Goal: Task Accomplishment & Management: Manage account settings

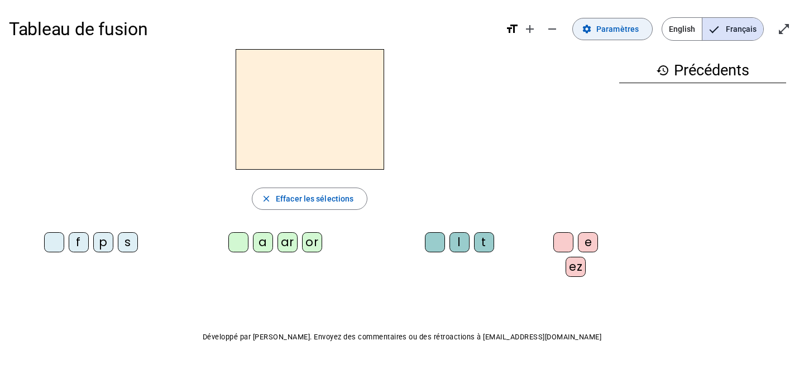
click at [616, 27] on span "Paramètres" at bounding box center [617, 28] width 42 height 13
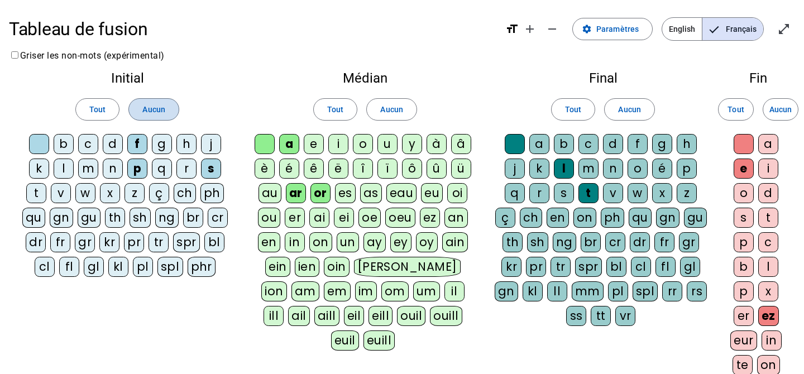
click at [145, 111] on span "Aucun" at bounding box center [153, 109] width 22 height 13
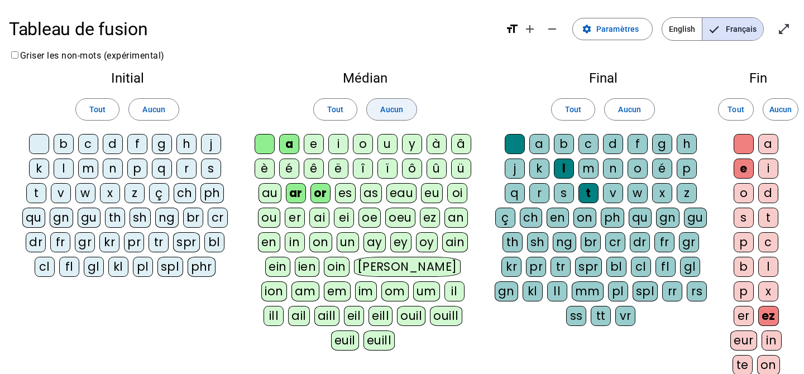
click at [390, 108] on span "Aucun" at bounding box center [391, 109] width 22 height 13
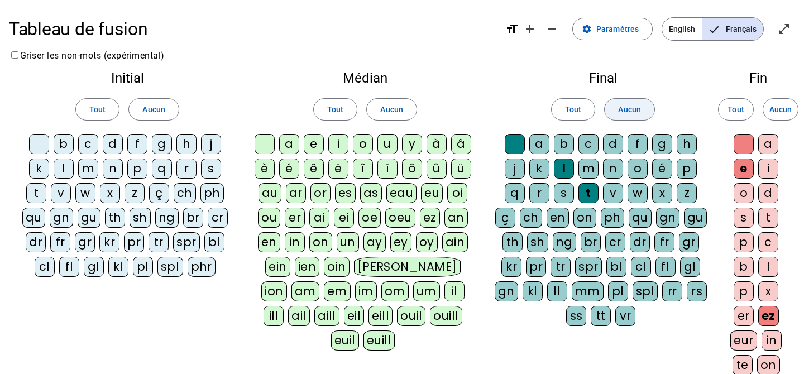
click at [626, 109] on span "Aucun" at bounding box center [629, 109] width 22 height 13
click at [778, 107] on span "Aucun" at bounding box center [780, 109] width 22 height 13
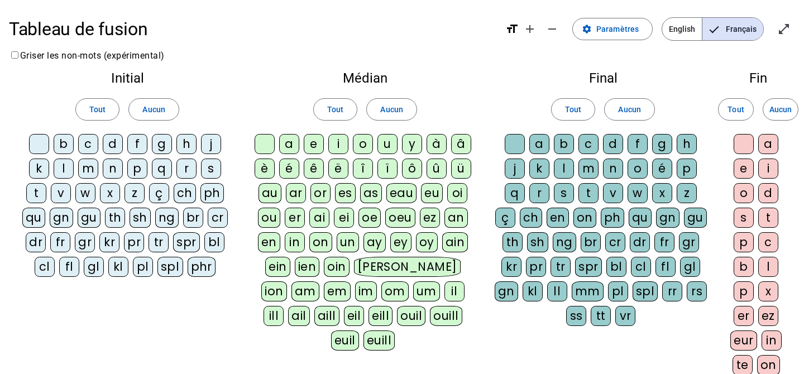
click at [39, 142] on div at bounding box center [39, 144] width 20 height 20
click at [260, 142] on div at bounding box center [265, 144] width 20 height 20
click at [516, 141] on div at bounding box center [515, 144] width 20 height 20
click at [139, 165] on div "p" at bounding box center [137, 169] width 20 height 20
click at [299, 193] on div "ar" at bounding box center [296, 193] width 20 height 20
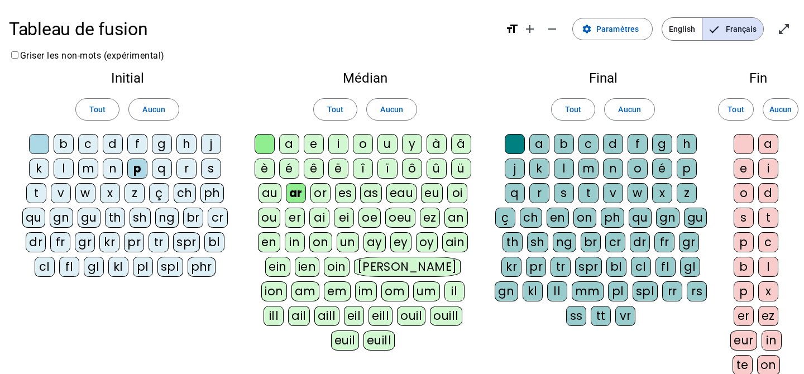
click at [565, 166] on div "l" at bounding box center [564, 169] width 20 height 20
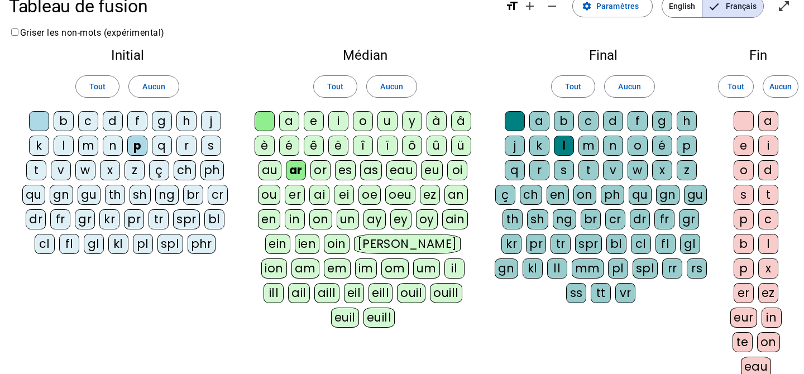
scroll to position [33, 0]
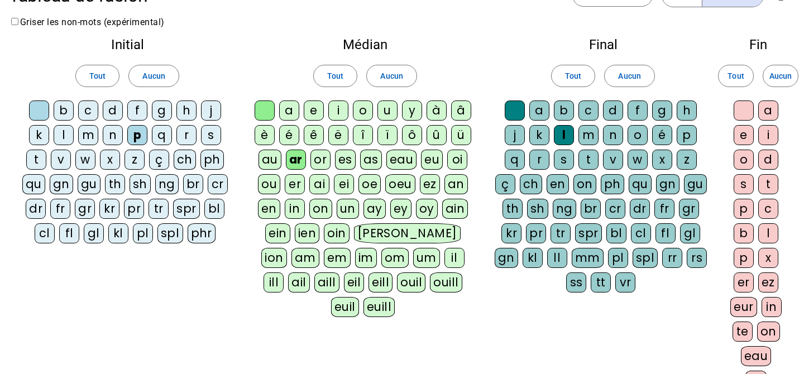
click at [769, 281] on div "ez" at bounding box center [768, 282] width 20 height 20
click at [323, 159] on div "or" at bounding box center [320, 160] width 20 height 20
click at [590, 156] on div "t" at bounding box center [588, 160] width 20 height 20
click at [742, 135] on div "e" at bounding box center [744, 135] width 20 height 20
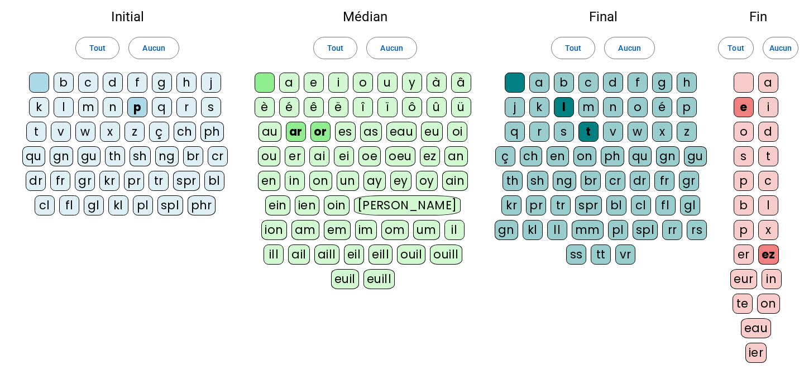
scroll to position [203, 0]
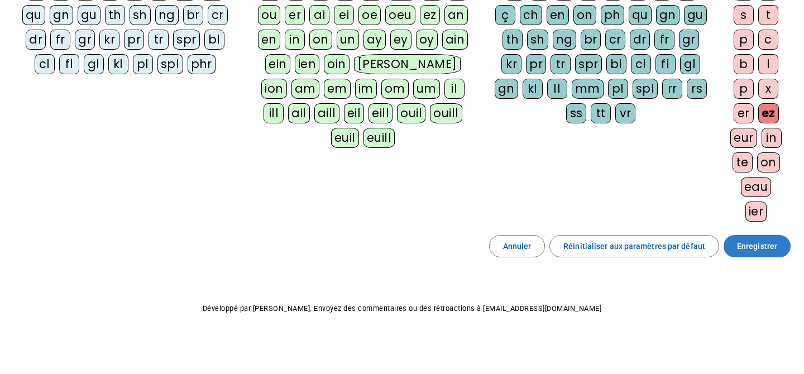
click at [751, 246] on span "Enregistrer" at bounding box center [757, 245] width 40 height 13
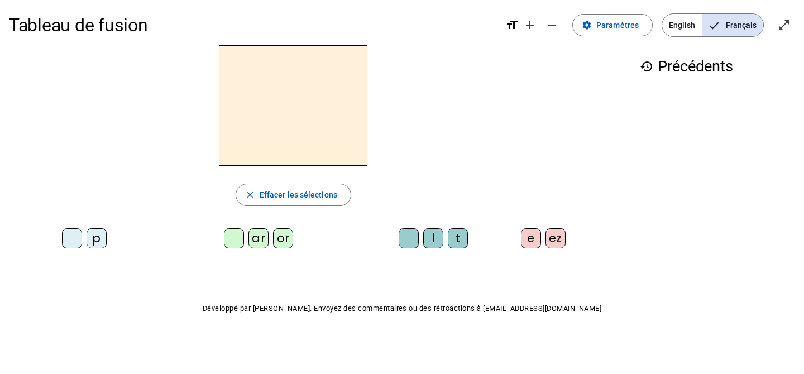
click at [95, 238] on div "p" at bounding box center [97, 238] width 20 height 20
click at [255, 237] on div "ar" at bounding box center [258, 238] width 20 height 20
click at [429, 239] on div "l" at bounding box center [433, 238] width 20 height 20
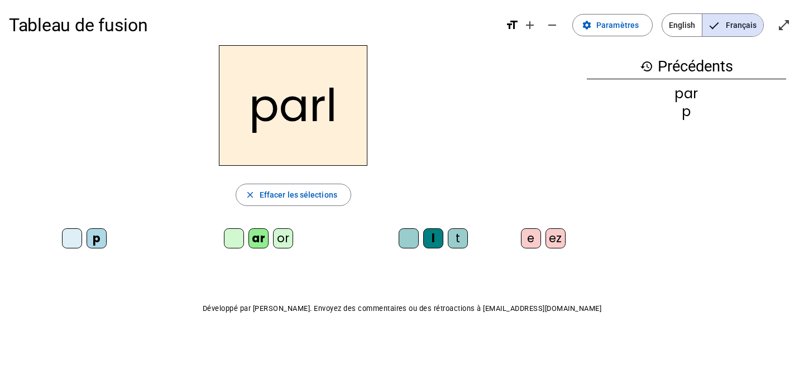
click at [560, 234] on div "ez" at bounding box center [555, 238] width 20 height 20
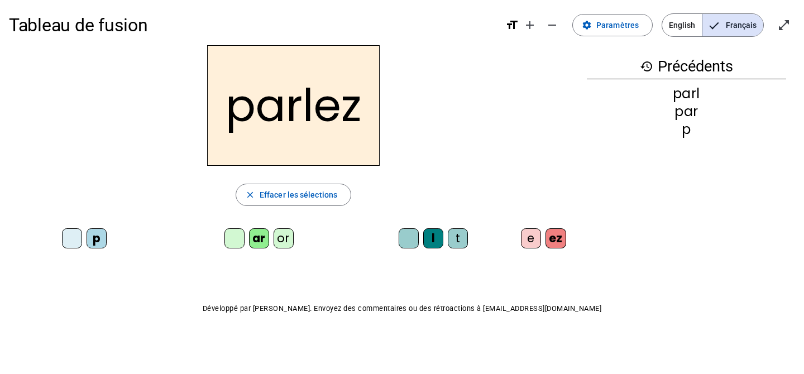
click at [458, 238] on div "t" at bounding box center [458, 238] width 20 height 20
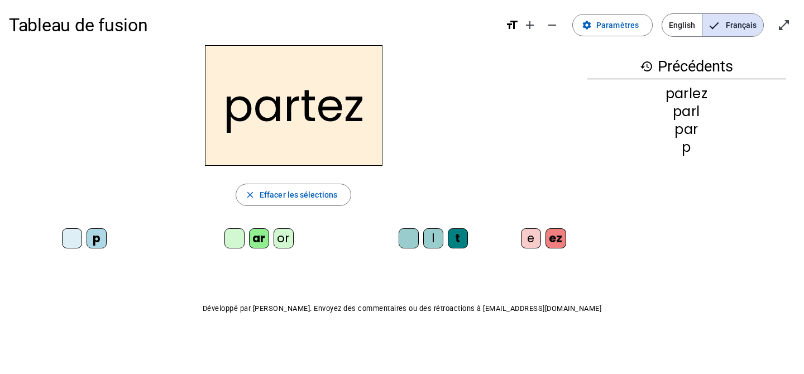
click at [258, 235] on div "ar" at bounding box center [259, 238] width 20 height 20
click at [256, 241] on div "ar" at bounding box center [259, 238] width 20 height 20
click at [256, 237] on div "ar" at bounding box center [259, 238] width 20 height 20
click at [284, 239] on div "or" at bounding box center [284, 238] width 20 height 20
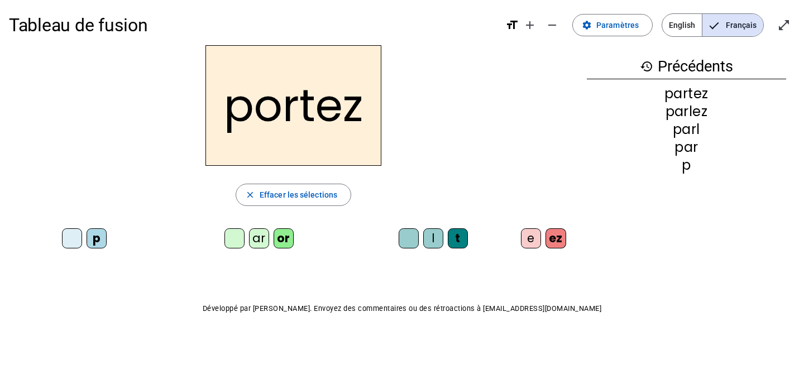
click at [532, 234] on div "e" at bounding box center [531, 238] width 20 height 20
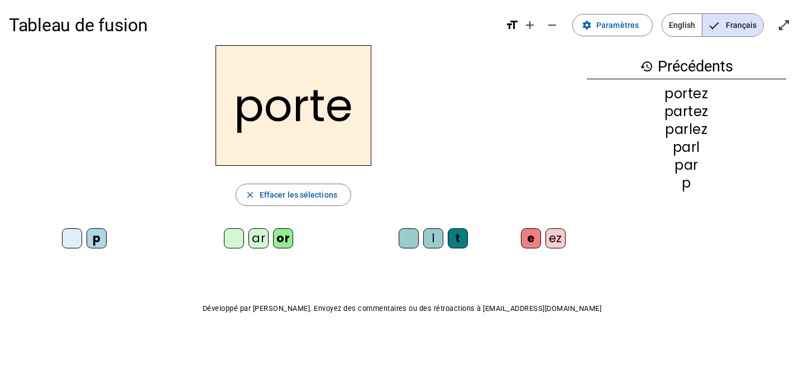
click at [69, 235] on div at bounding box center [72, 238] width 20 height 20
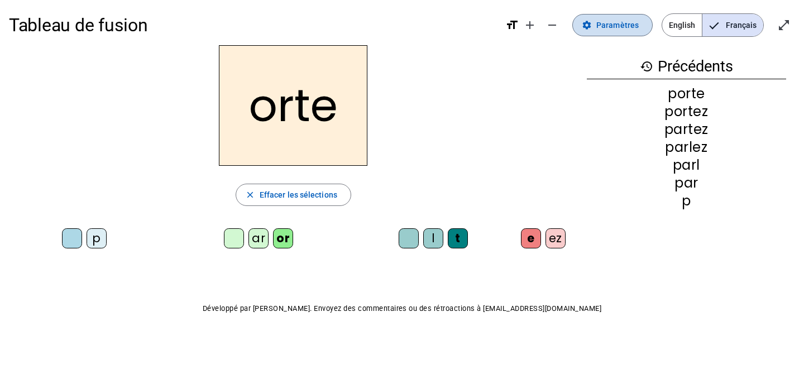
click at [615, 23] on span "Paramètres" at bounding box center [617, 24] width 42 height 13
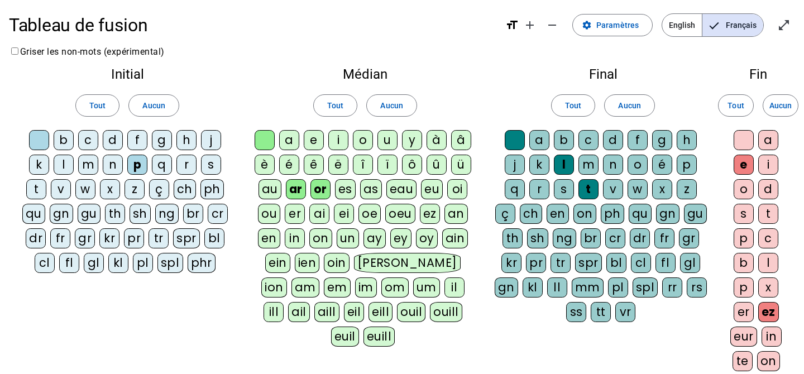
click at [89, 165] on div "m" at bounding box center [88, 165] width 20 height 20
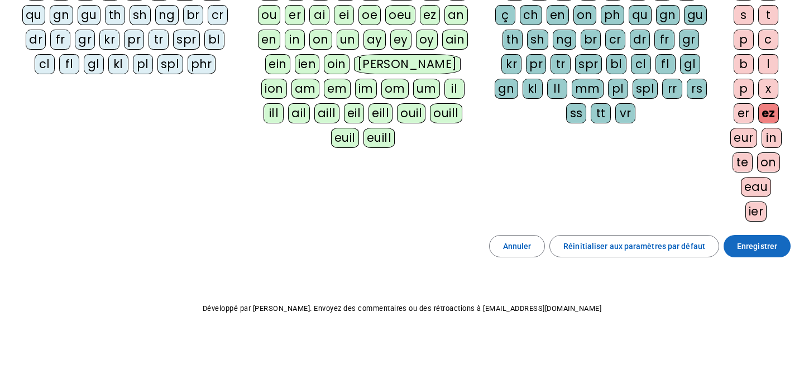
click at [746, 247] on span "Enregistrer" at bounding box center [757, 245] width 40 height 13
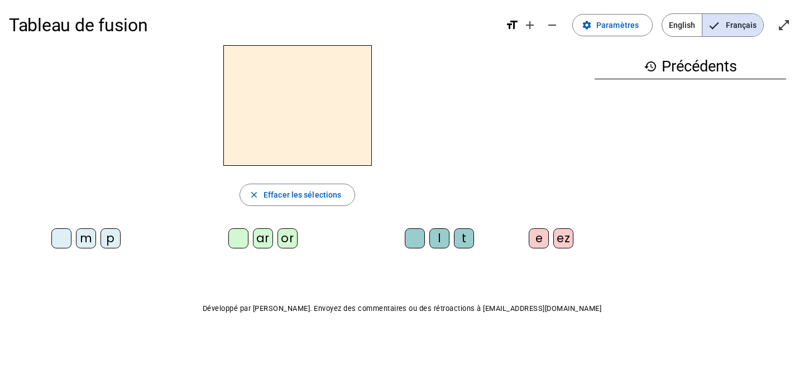
scroll to position [3, 0]
click at [615, 27] on span "Paramètres" at bounding box center [617, 25] width 42 height 13
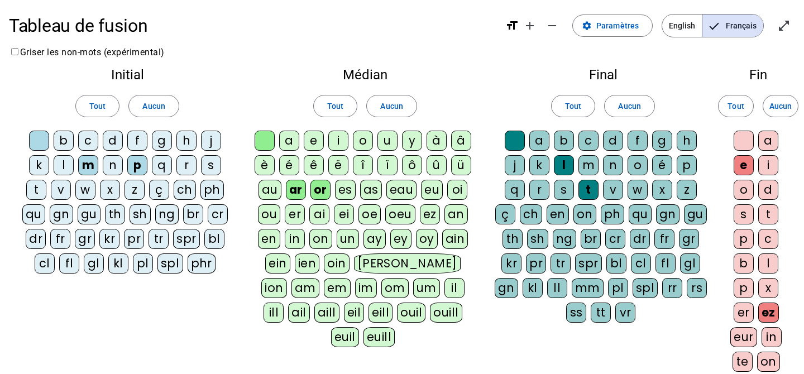
click at [207, 160] on div "s" at bounding box center [211, 165] width 20 height 20
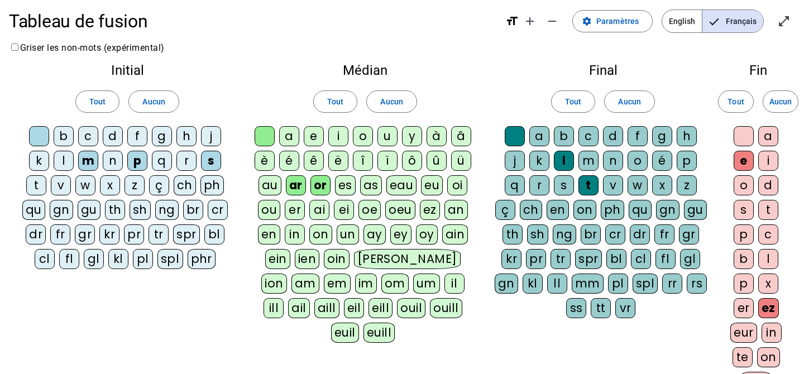
scroll to position [203, 0]
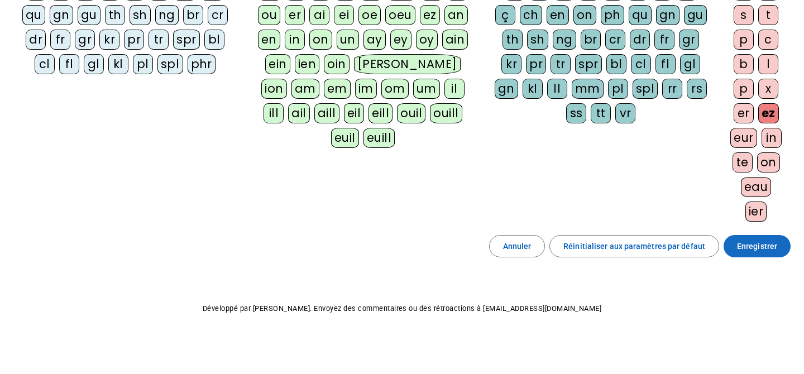
click at [755, 248] on span "Enregistrer" at bounding box center [757, 245] width 40 height 13
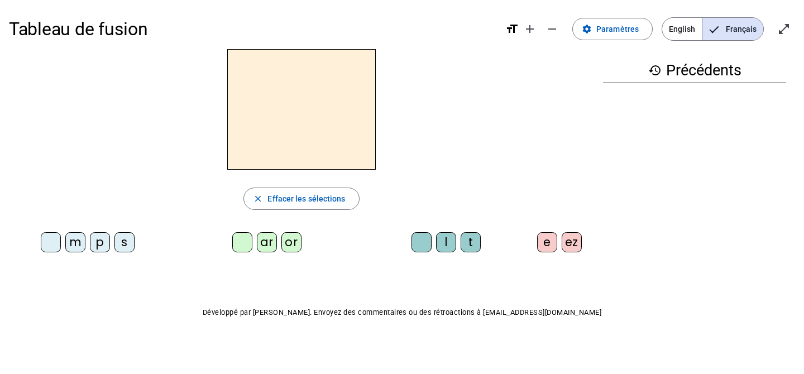
click at [102, 244] on div "p" at bounding box center [100, 242] width 20 height 20
click at [269, 242] on div "ar" at bounding box center [267, 242] width 20 height 20
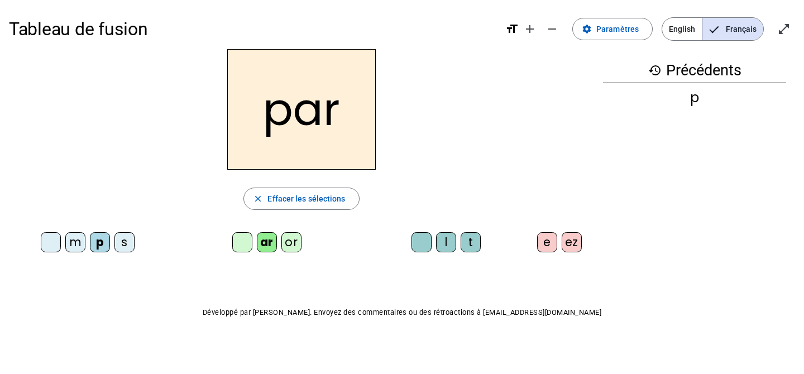
click at [447, 244] on div "l" at bounding box center [446, 242] width 20 height 20
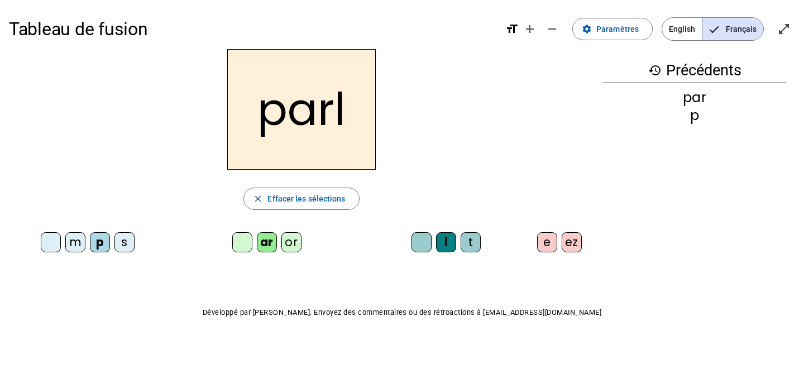
click at [574, 241] on div "ez" at bounding box center [572, 242] width 20 height 20
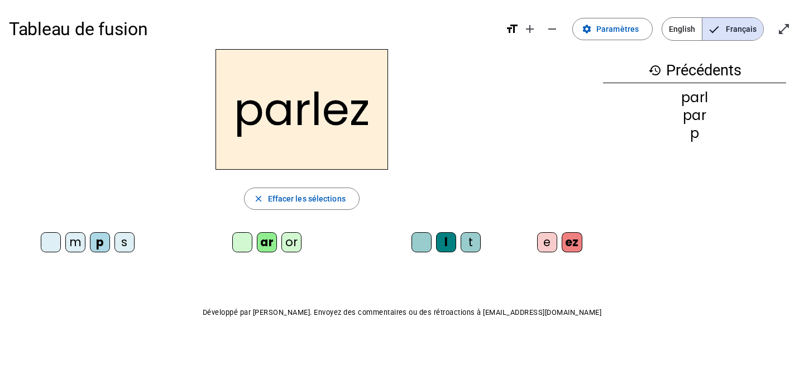
click at [472, 242] on div "t" at bounding box center [471, 242] width 20 height 20
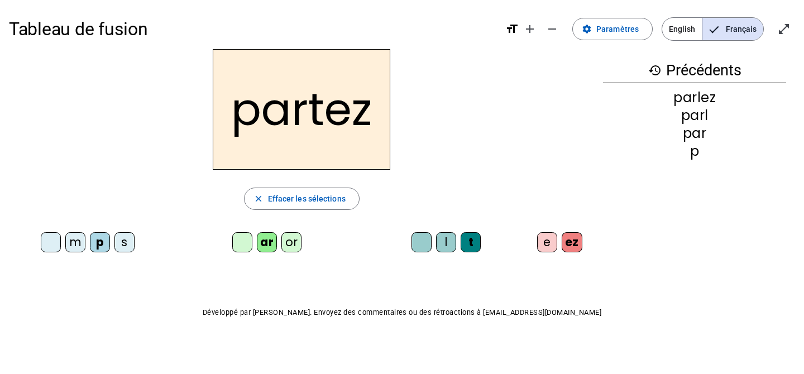
click at [123, 245] on div "s" at bounding box center [124, 242] width 20 height 20
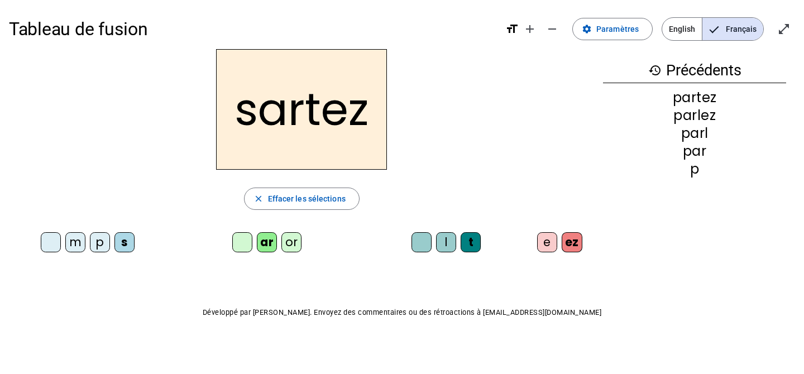
click at [547, 245] on div "e" at bounding box center [547, 242] width 20 height 20
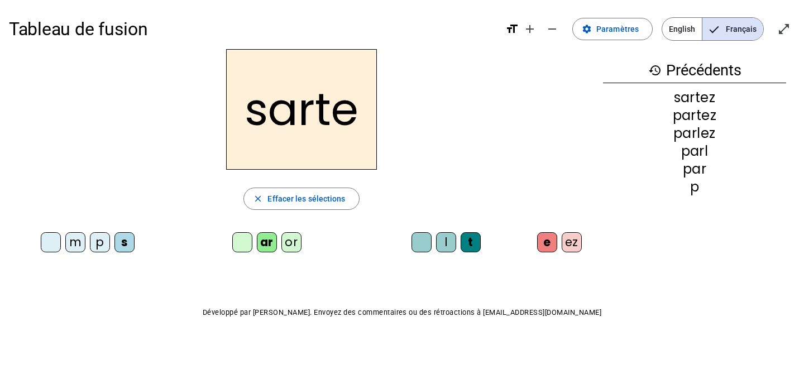
click at [266, 245] on div "ar" at bounding box center [267, 242] width 20 height 20
click at [293, 245] on div "or" at bounding box center [291, 242] width 20 height 20
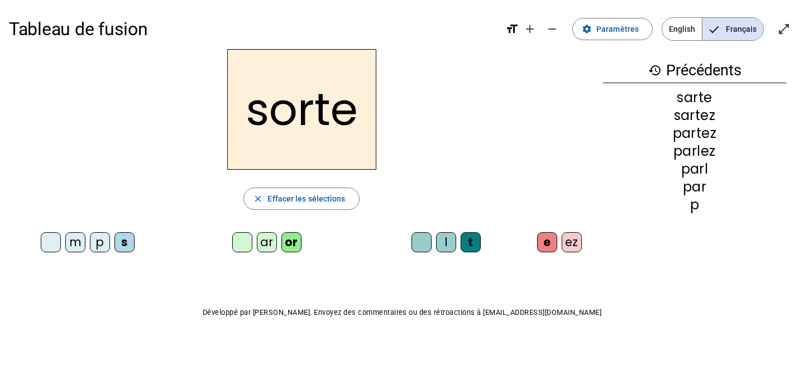
click at [98, 239] on div "p" at bounding box center [100, 242] width 20 height 20
